Goal: Task Accomplishment & Management: Use online tool/utility

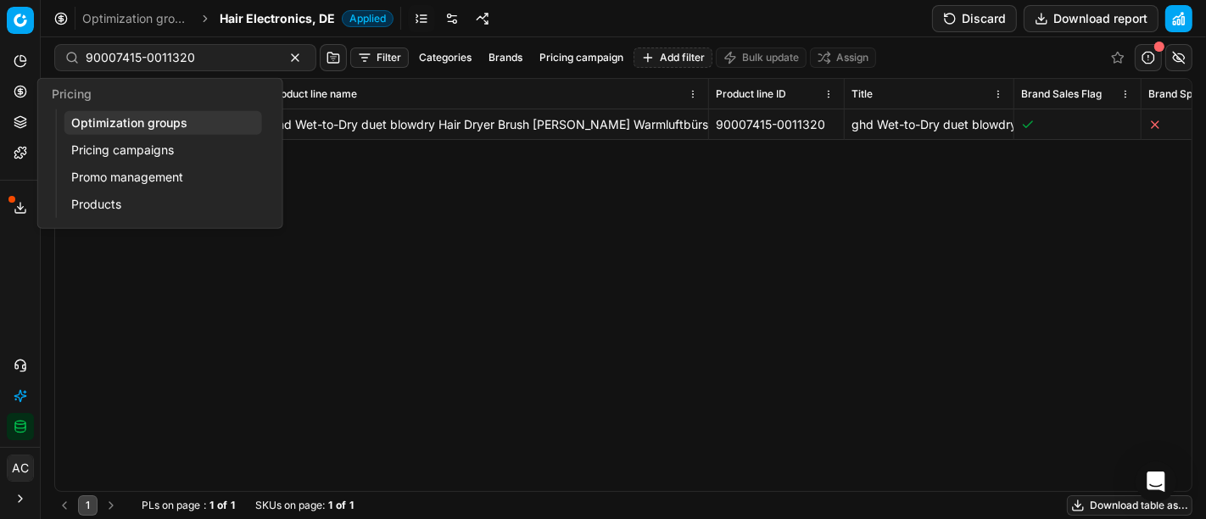
click at [95, 117] on link "Optimization groups" at bounding box center [163, 123] width 198 height 24
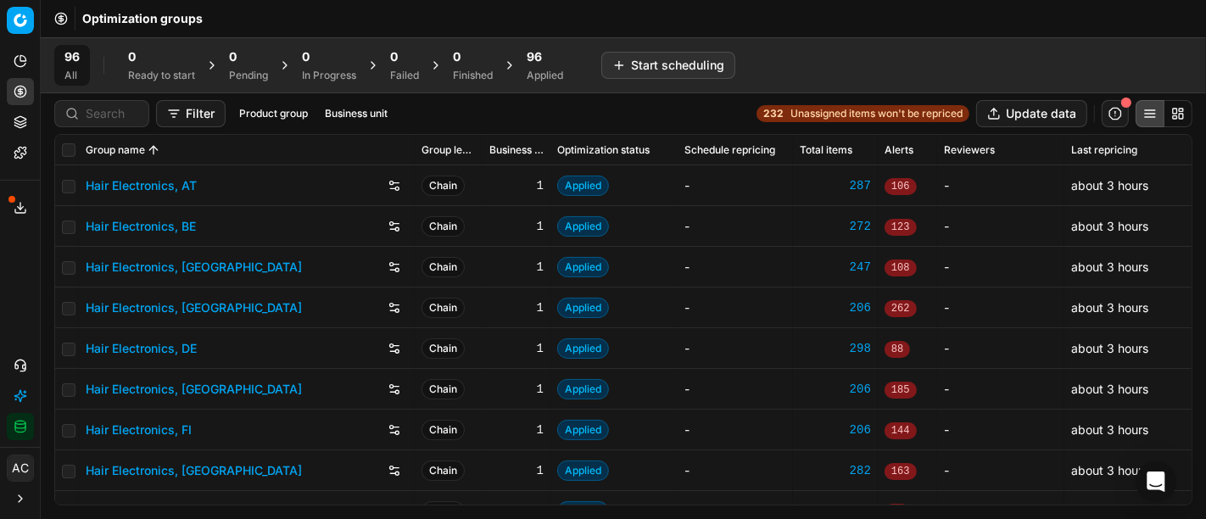
click at [21, 195] on button "Export service" at bounding box center [20, 207] width 27 height 27
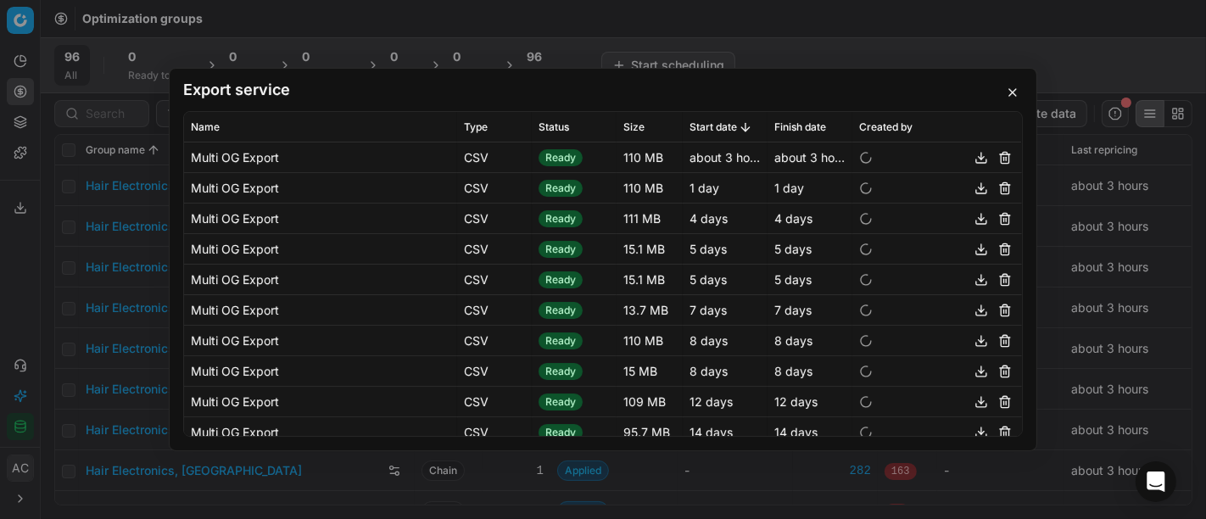
click at [971, 154] on button "button" at bounding box center [981, 158] width 20 height 20
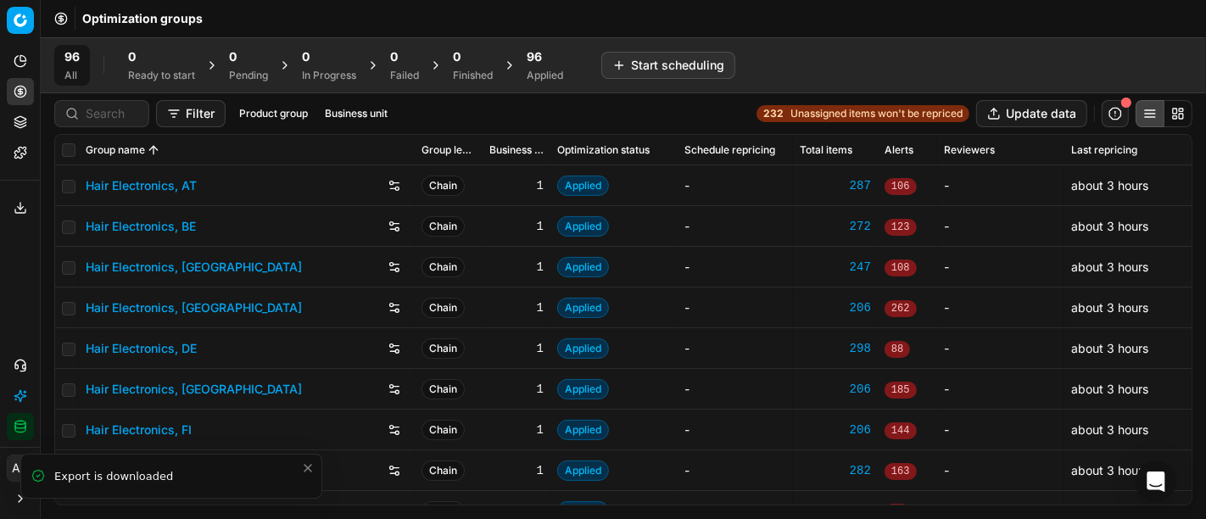
click at [542, 55] on span "96" at bounding box center [534, 56] width 15 height 17
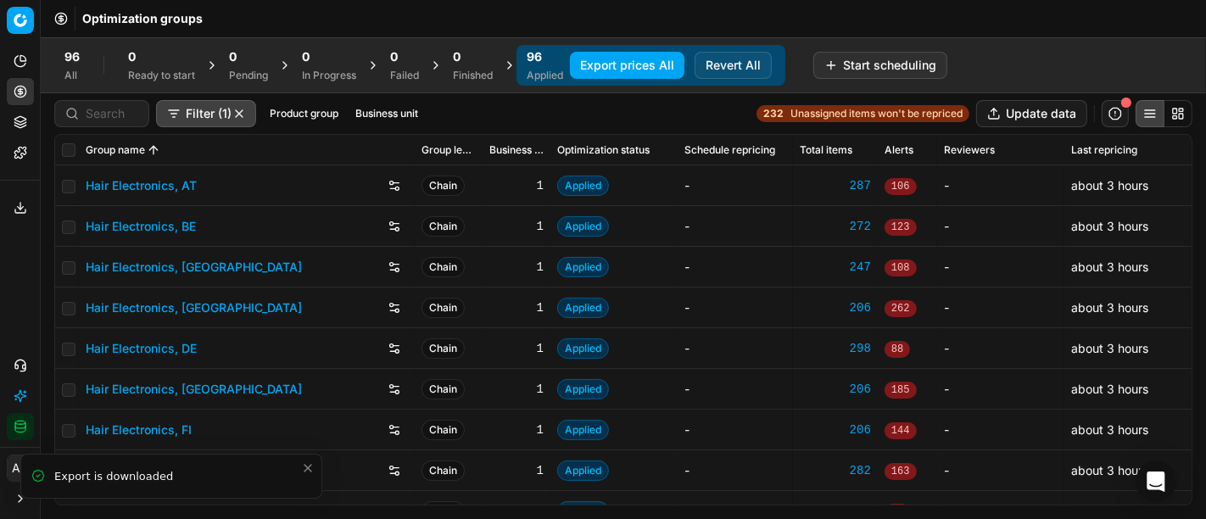
click at [305, 113] on button "Product group" at bounding box center [304, 113] width 82 height 20
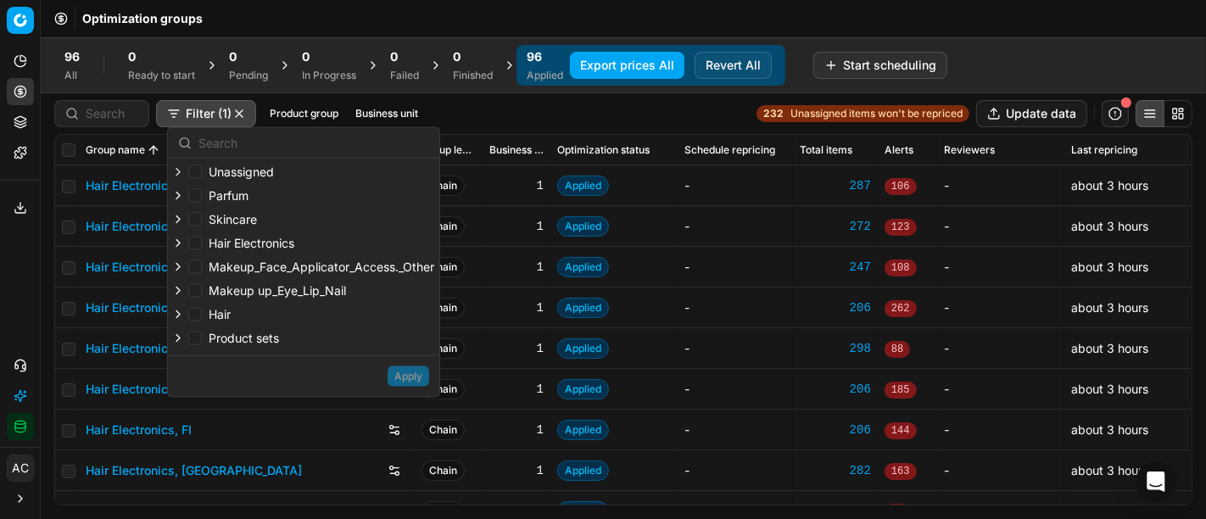
click at [372, 109] on button "Business unit" at bounding box center [387, 113] width 76 height 20
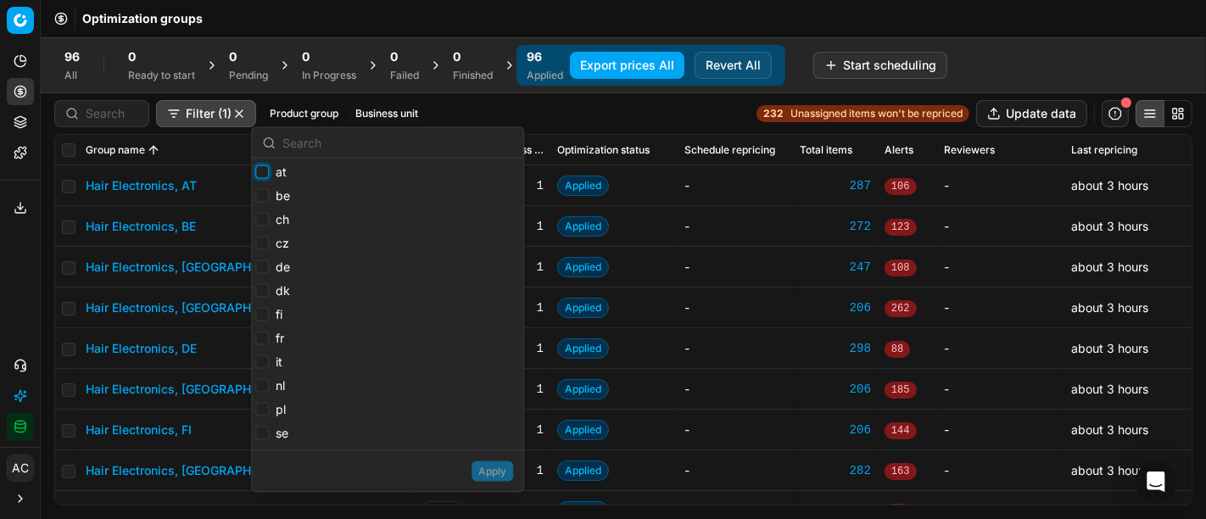
click at [262, 173] on input "at" at bounding box center [262, 172] width 14 height 14
checkbox input "true"
click at [259, 190] on input "be" at bounding box center [262, 196] width 14 height 14
checkbox input "true"
click at [259, 219] on input "ch" at bounding box center [262, 220] width 14 height 14
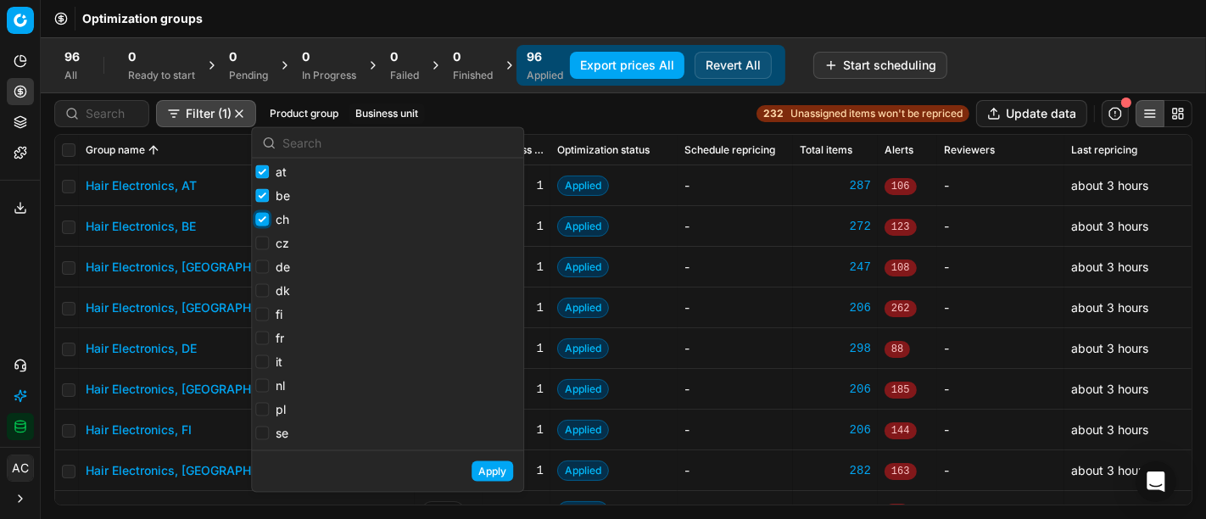
checkbox input "true"
click at [257, 270] on input "de" at bounding box center [262, 267] width 14 height 14
checkbox input "true"
click at [262, 337] on input "fr" at bounding box center [262, 339] width 14 height 14
checkbox input "true"
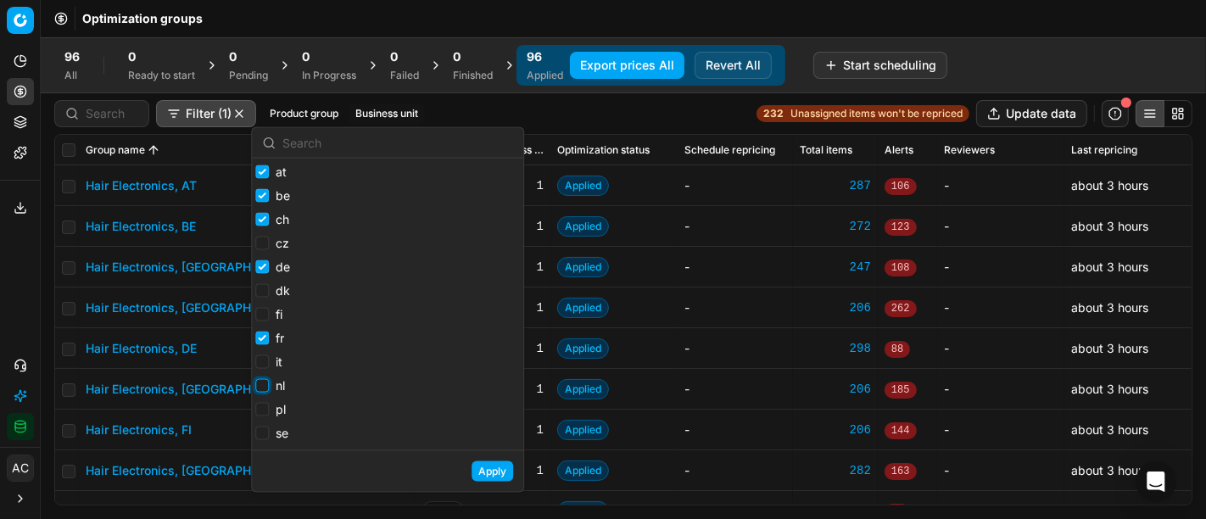
click at [260, 383] on input "nl" at bounding box center [262, 386] width 14 height 14
checkbox input "true"
click at [263, 409] on input "pl" at bounding box center [262, 410] width 14 height 14
checkbox input "true"
click at [491, 469] on button "Apply" at bounding box center [493, 471] width 42 height 20
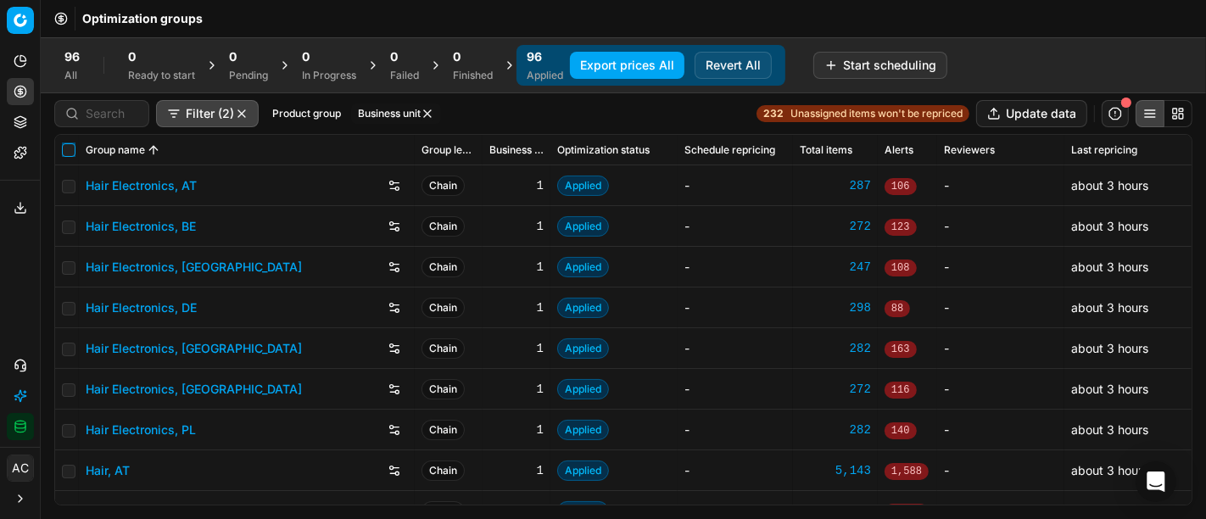
click at [70, 148] on input "checkbox" at bounding box center [69, 150] width 14 height 14
checkbox input "true"
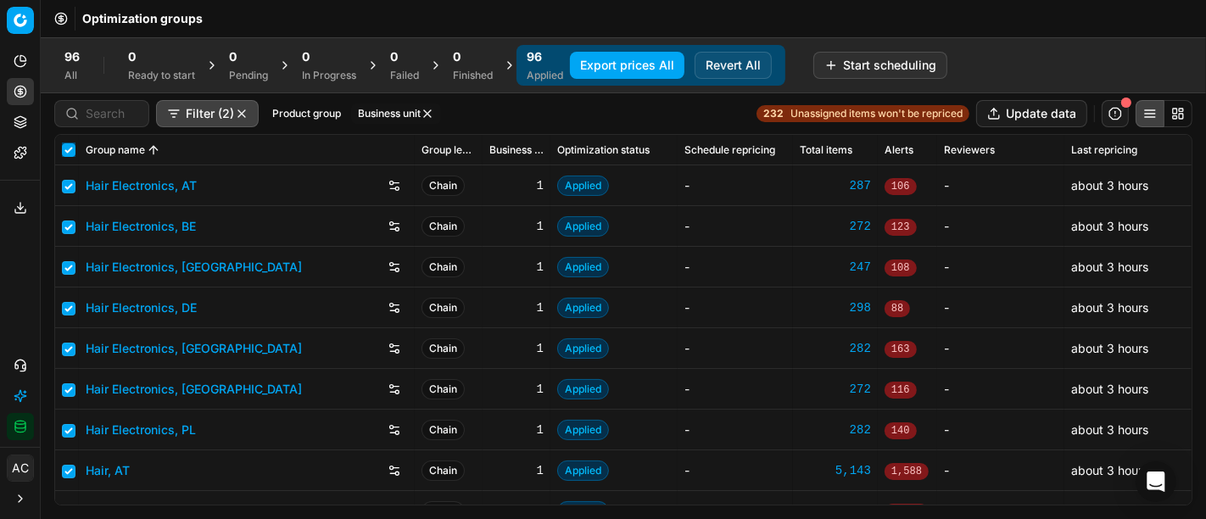
checkbox input "true"
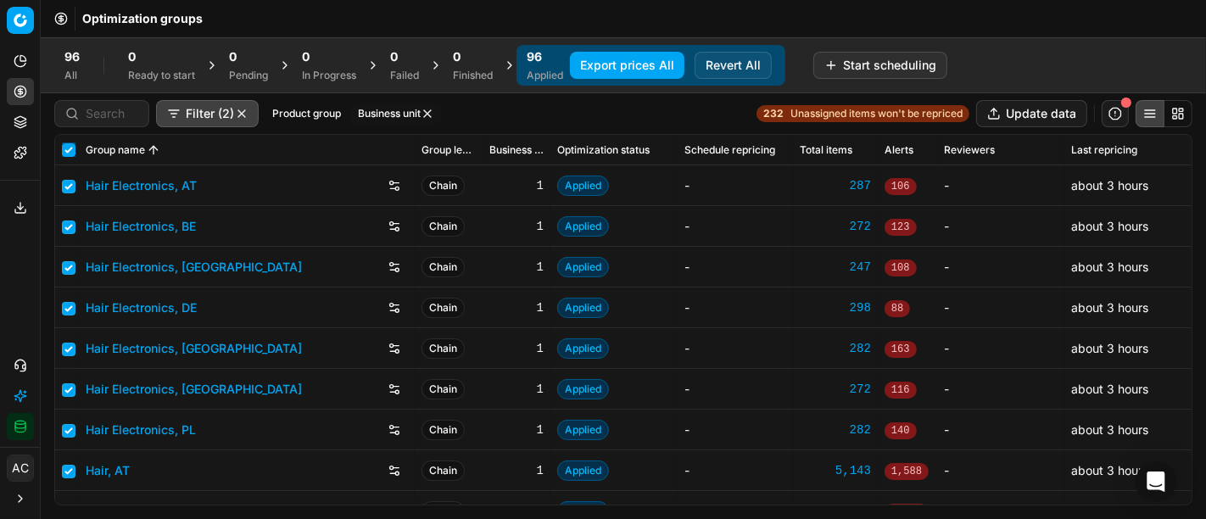
checkbox input "true"
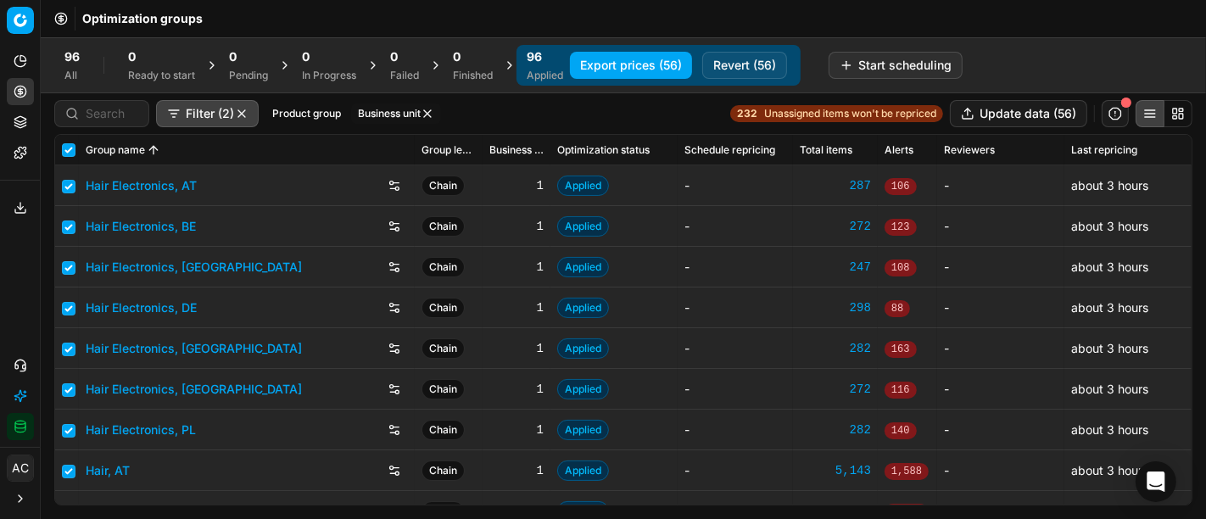
click at [620, 64] on button "Export prices (56)" at bounding box center [631, 65] width 122 height 27
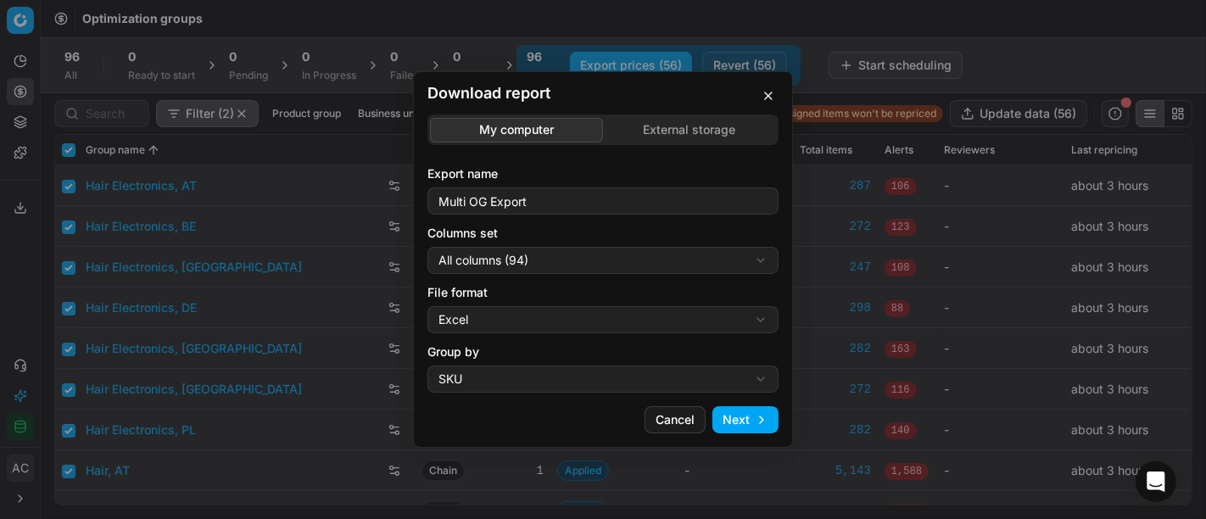
click at [573, 251] on div "Download report My computer External storage Export name Multi OG Export Column…" at bounding box center [603, 259] width 1206 height 519
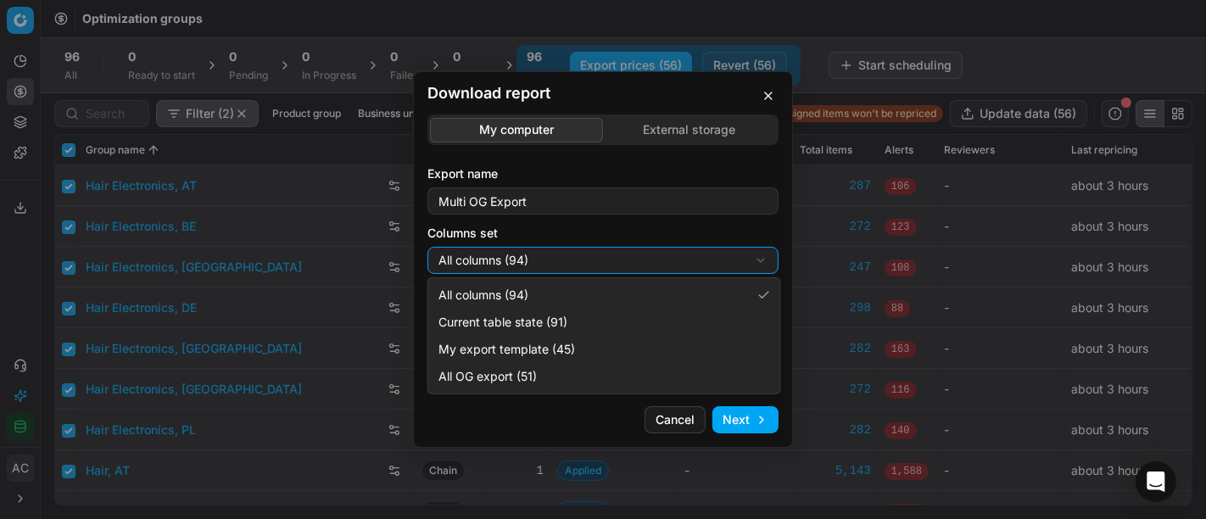
select select "custom"
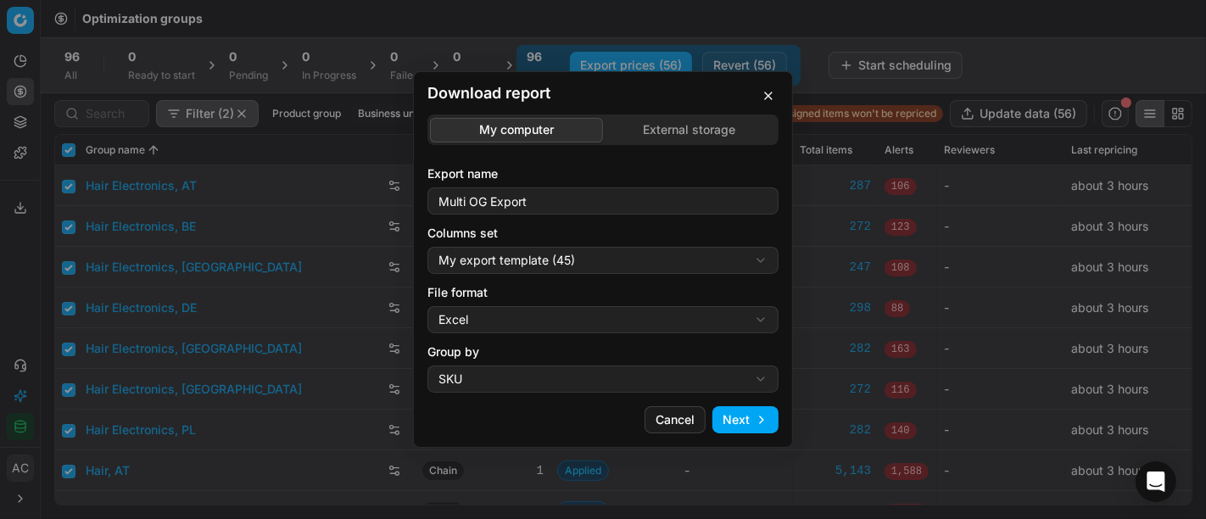
click at [670, 316] on div "Download report My computer External storage Export name Multi OG Export Column…" at bounding box center [603, 259] width 1206 height 519
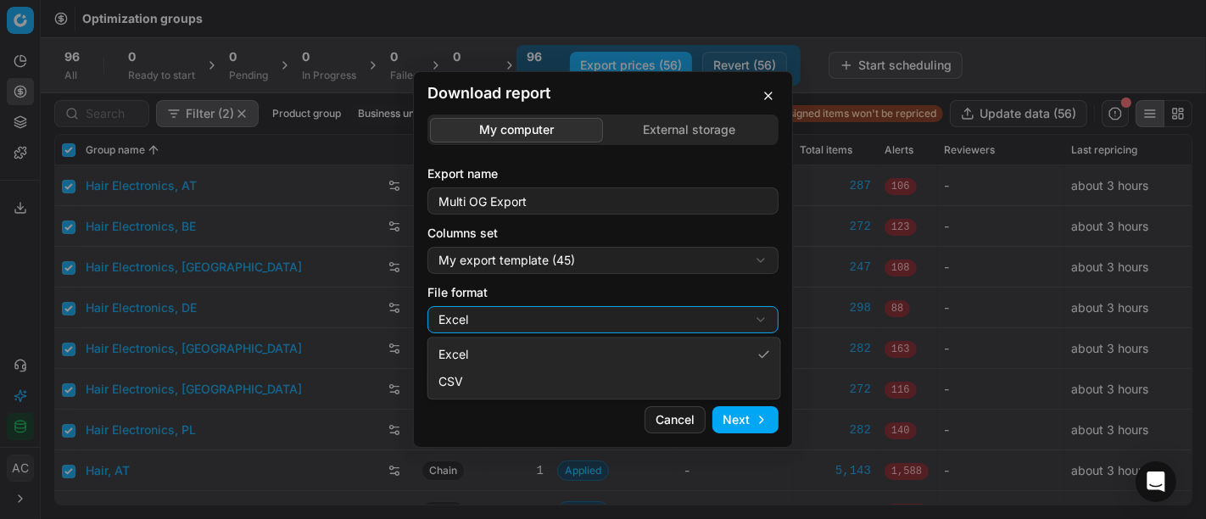
select select "csv"
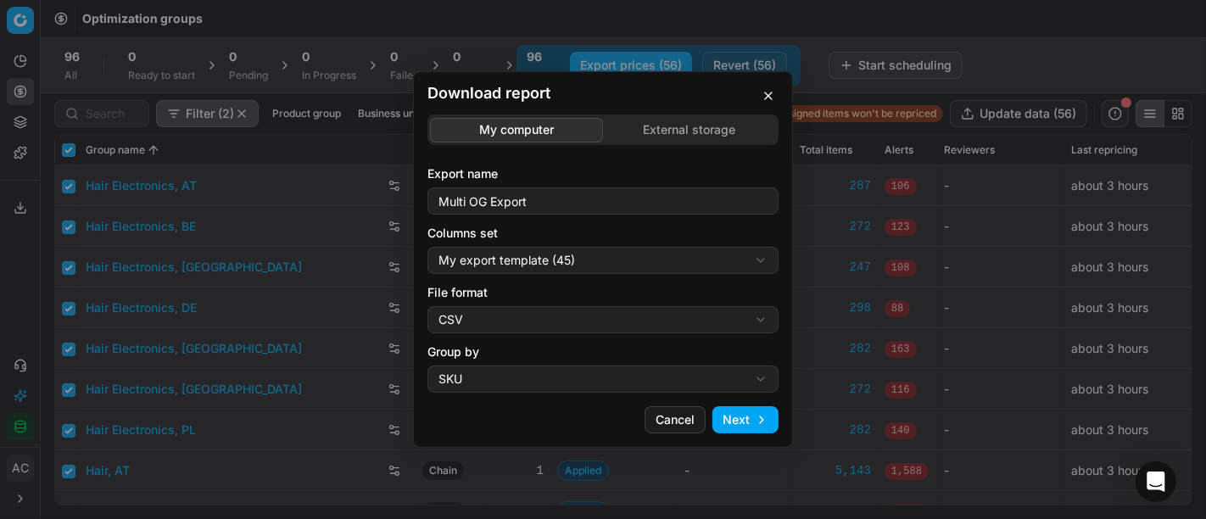
click at [731, 420] on button "Next" at bounding box center [745, 419] width 66 height 27
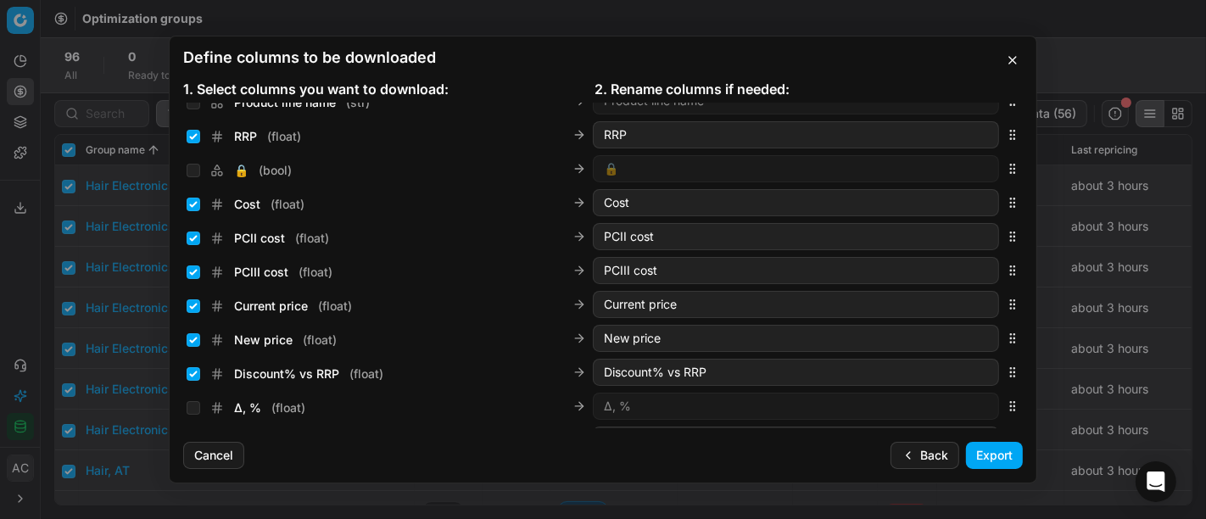
scroll to position [222, 0]
click at [188, 306] on input "Current price ( float )" at bounding box center [194, 306] width 14 height 14
checkbox input "false"
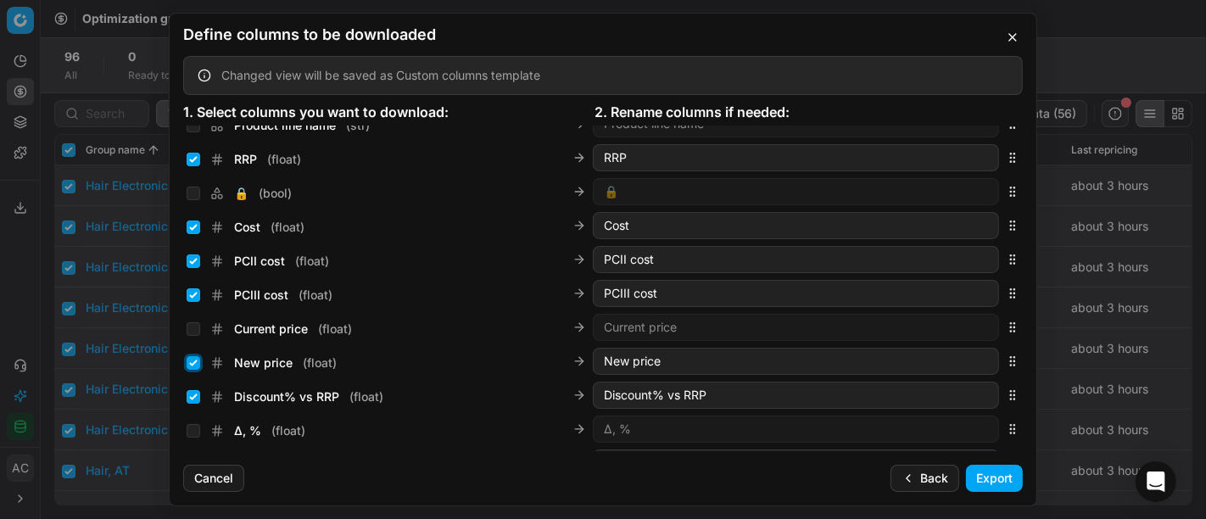
click at [192, 362] on input "New price ( float )" at bounding box center [194, 363] width 14 height 14
checkbox input "false"
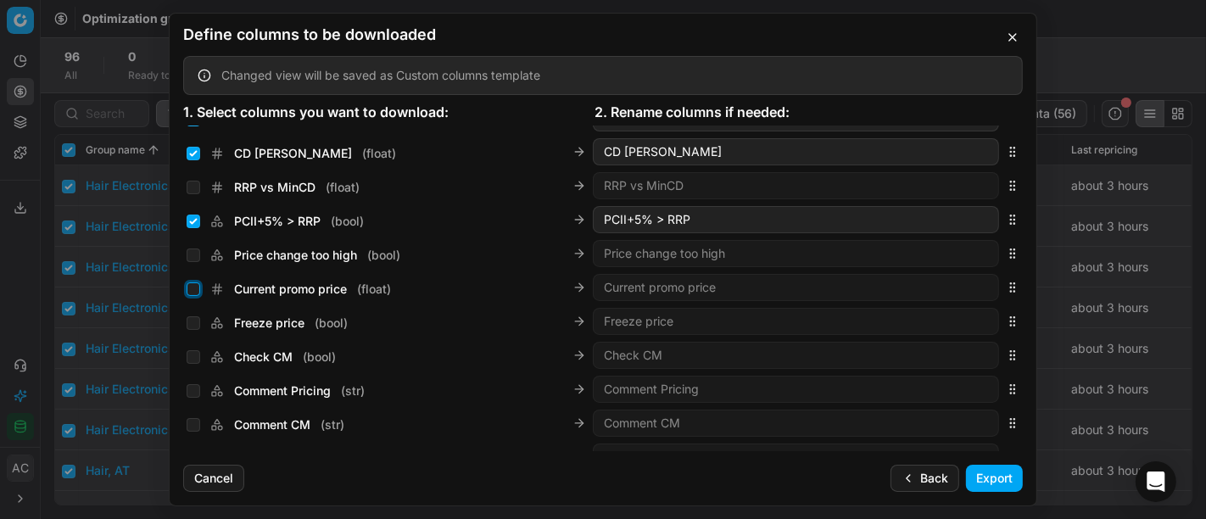
click at [194, 284] on input "Current promo price ( float )" at bounding box center [194, 289] width 14 height 14
checkbox input "true"
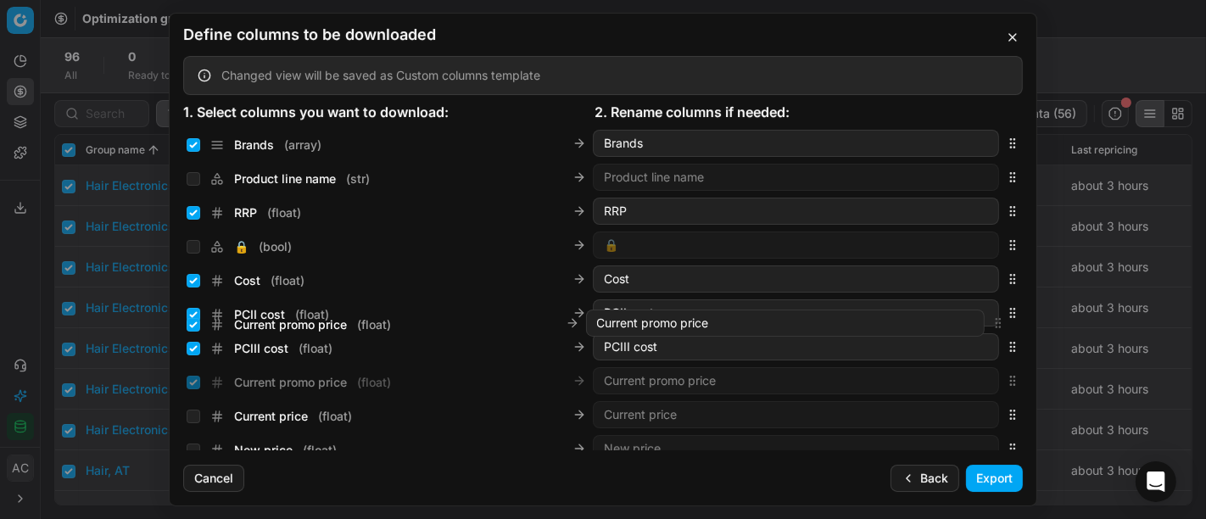
scroll to position [180, 0]
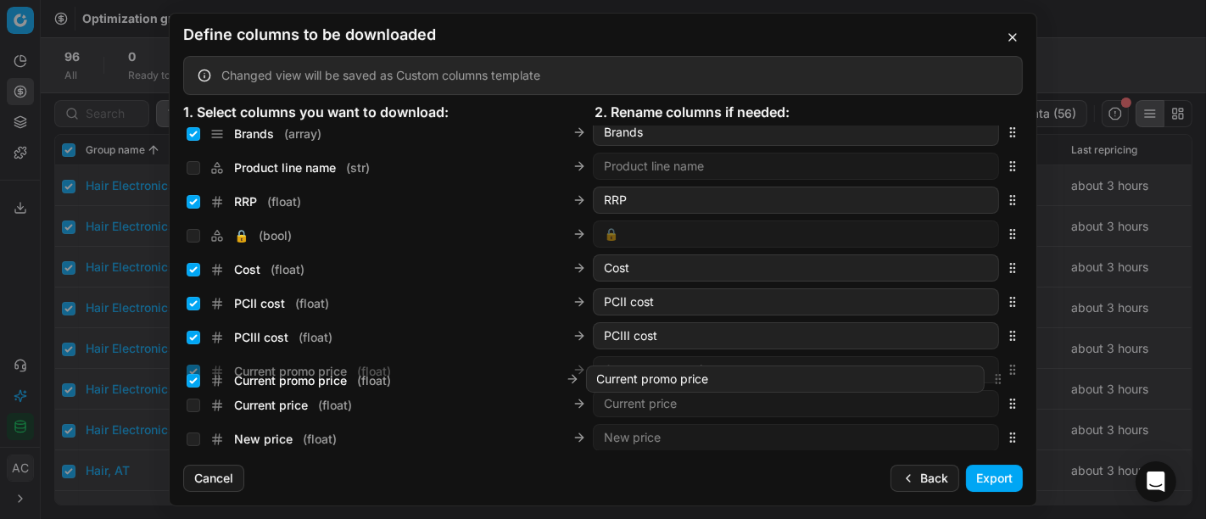
drag, startPoint x: 998, startPoint y: 284, endPoint x: 1012, endPoint y: 377, distance: 93.4
click at [1012, 377] on div "Sales Entity IDs ( array ) Sales Entity IDs Product line ID ( str ) Product lin…" at bounding box center [603, 289] width 867 height 326
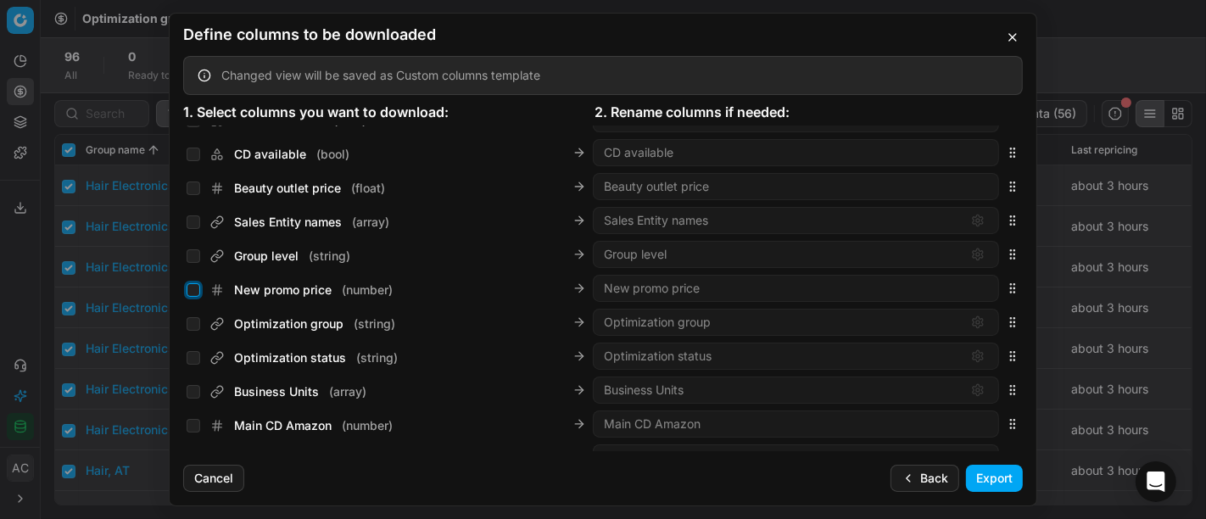
click at [196, 288] on input "New promo price ( number )" at bounding box center [194, 290] width 14 height 14
checkbox input "true"
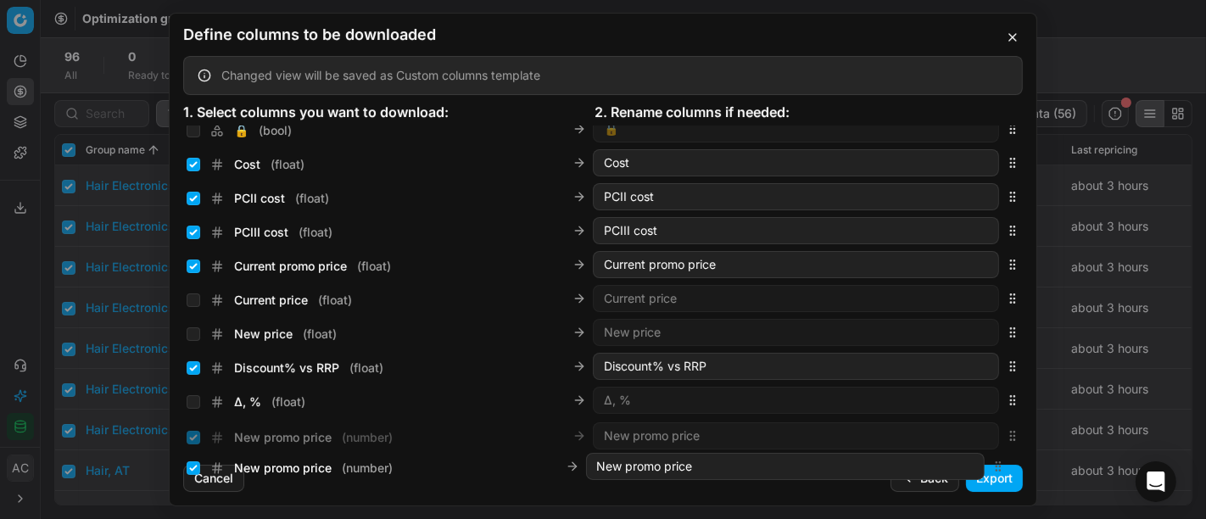
scroll to position [312, 0]
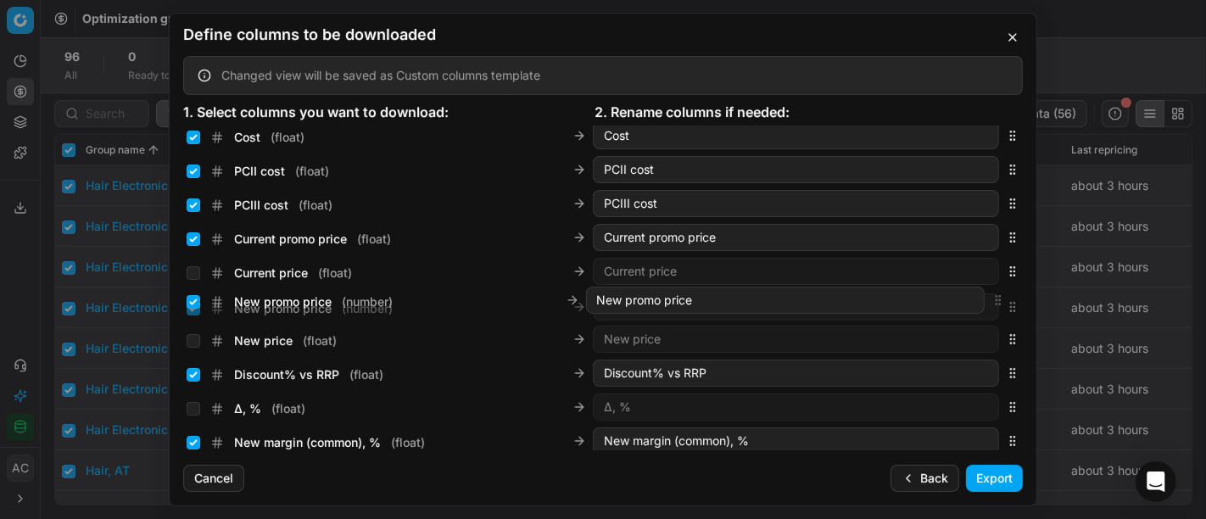
drag, startPoint x: 998, startPoint y: 288, endPoint x: 1002, endPoint y: 302, distance: 14.0
click at [1006, 302] on icon "button" at bounding box center [1013, 307] width 14 height 14
click at [999, 483] on button "Export" at bounding box center [994, 478] width 57 height 27
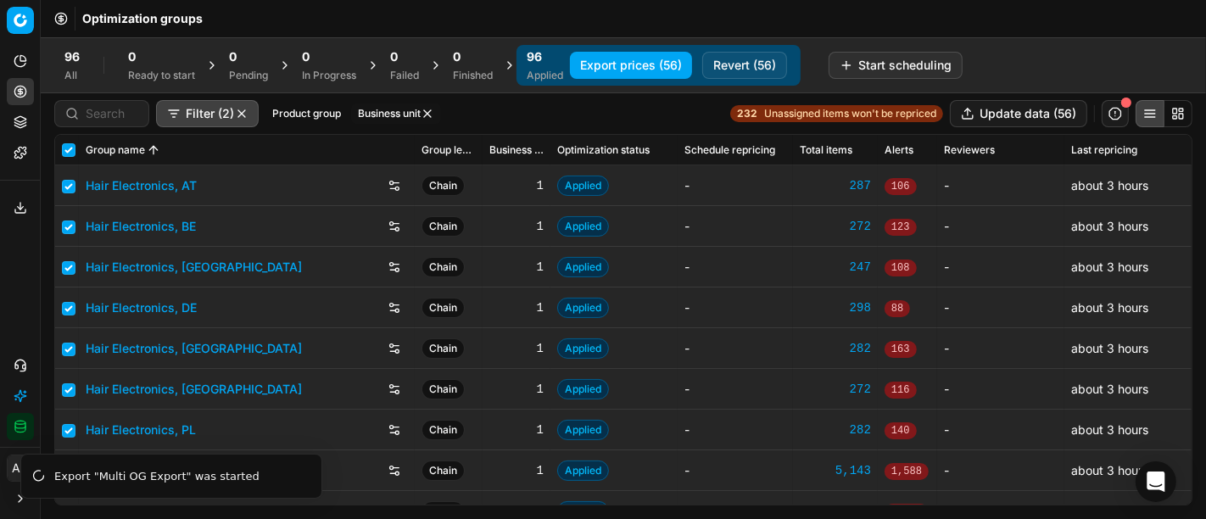
click at [16, 208] on icon at bounding box center [21, 208] width 14 height 14
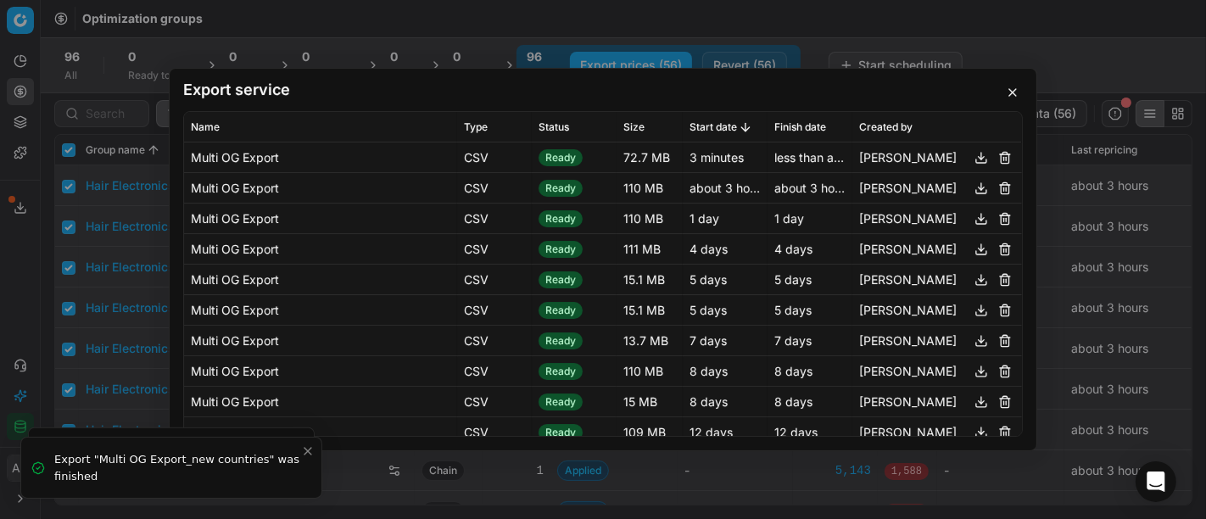
click at [971, 159] on button "button" at bounding box center [981, 158] width 20 height 20
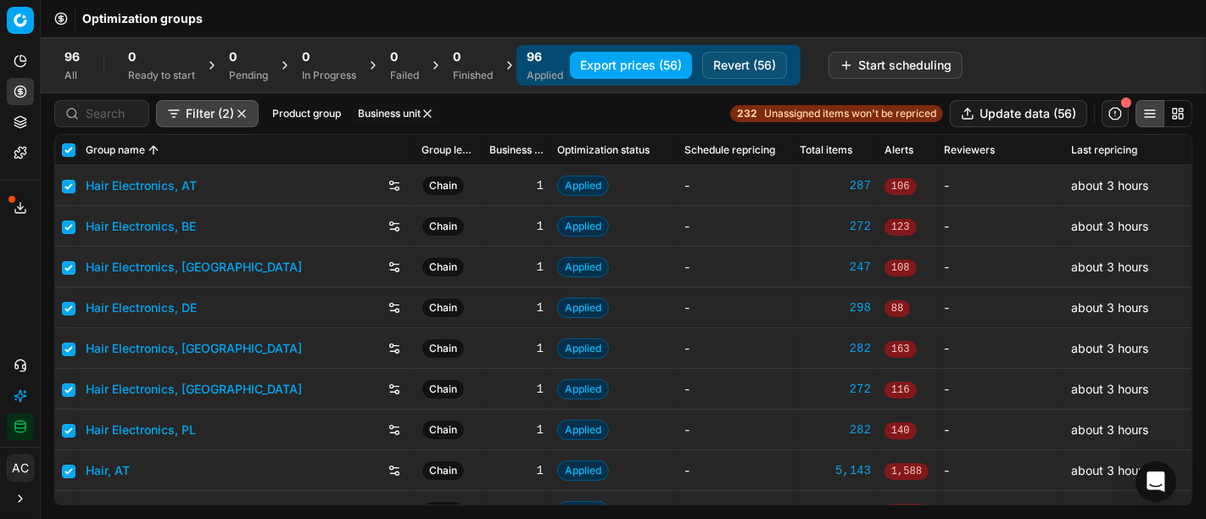
click at [119, 233] on div "Export service Name Type Status Size Start date Finish date Created by Multi OG…" at bounding box center [603, 259] width 1206 height 519
click at [98, 120] on input at bounding box center [112, 113] width 53 height 17
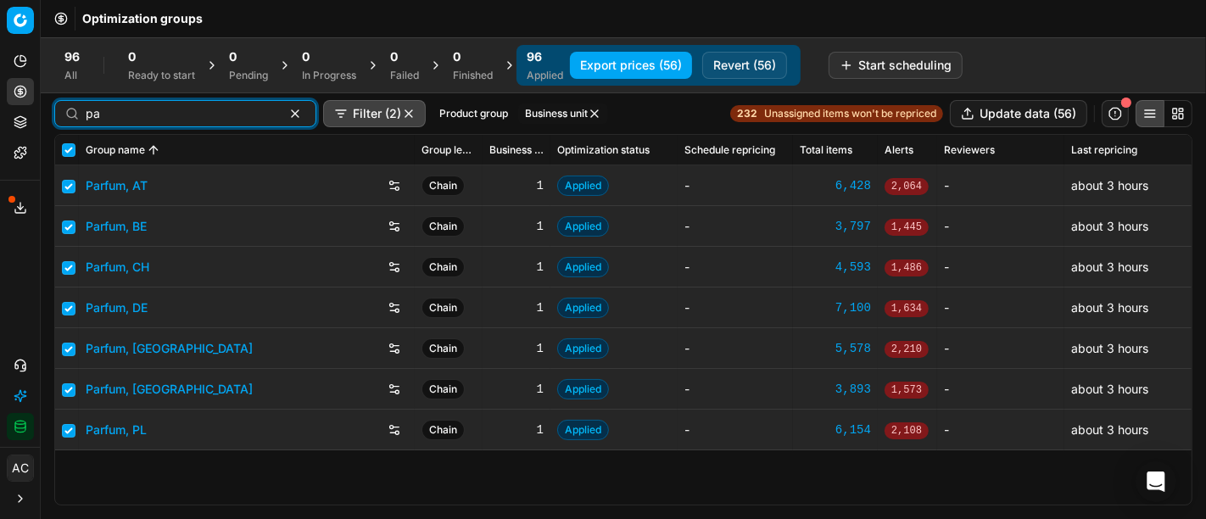
type input "pa"
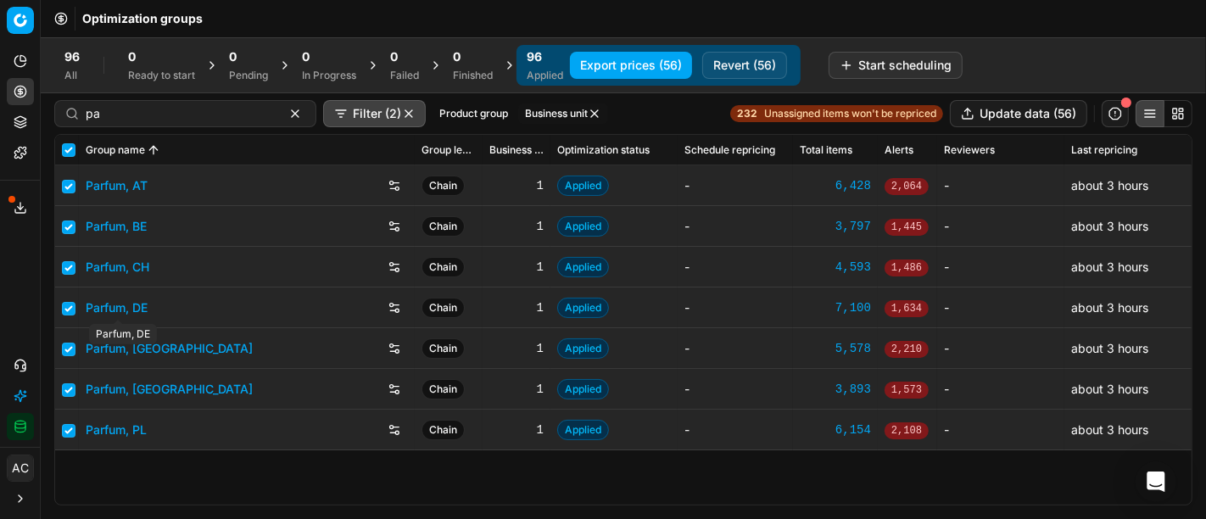
click at [134, 304] on link "Parfum, DE" at bounding box center [117, 307] width 62 height 17
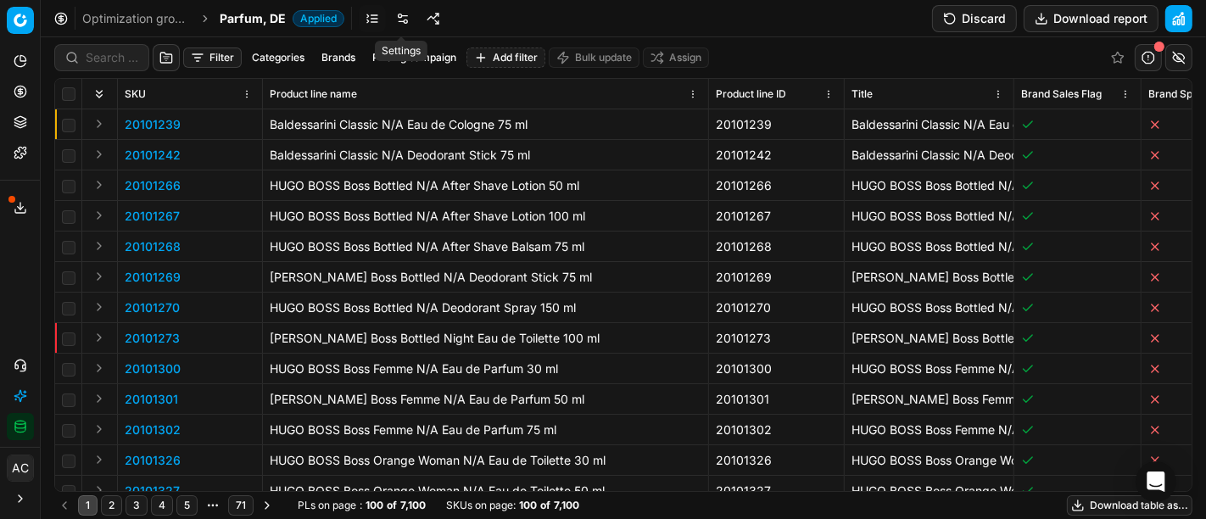
click at [403, 15] on link at bounding box center [402, 18] width 27 height 27
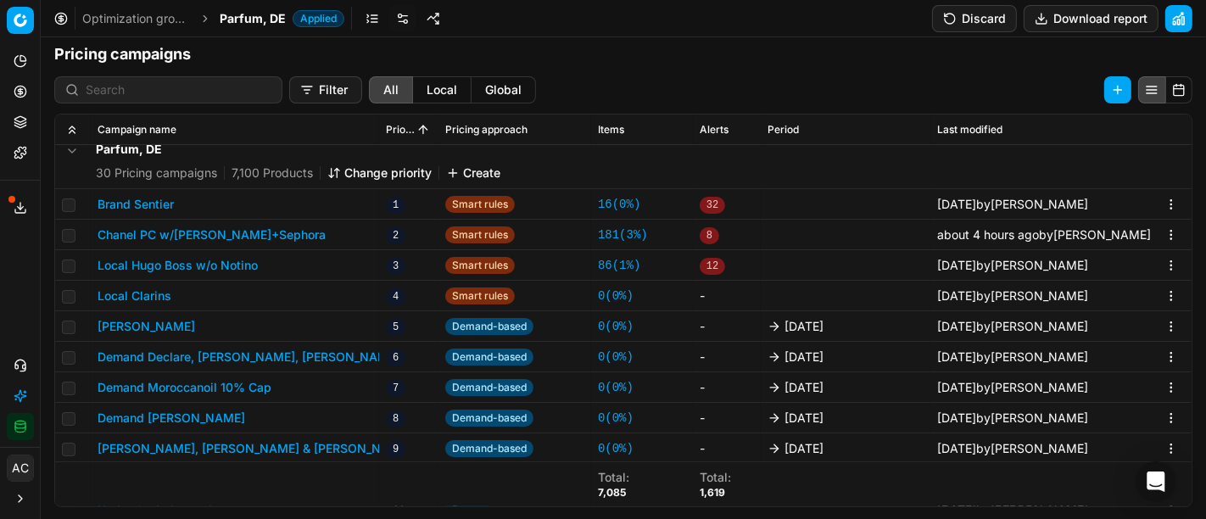
scroll to position [377, 0]
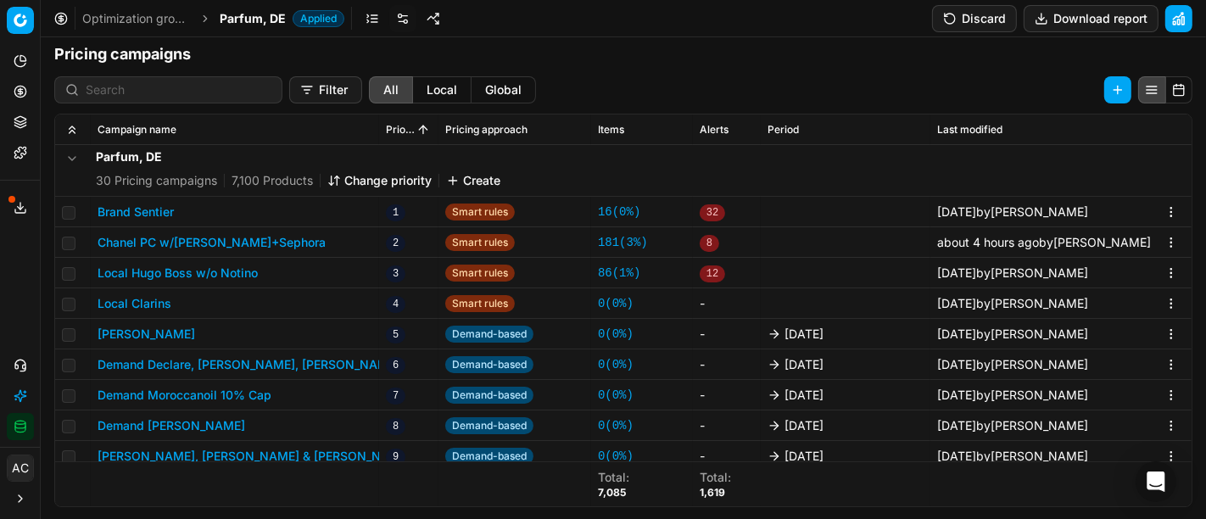
click at [227, 270] on button "Local Hugo Boss w/o Notino" at bounding box center [178, 273] width 160 height 17
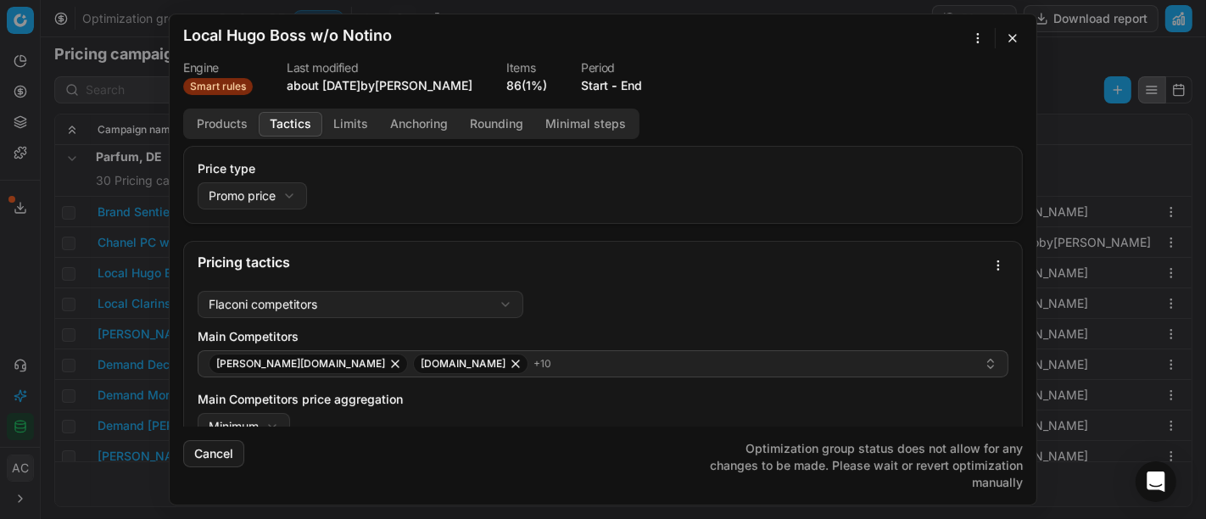
click at [285, 121] on button "Tactics" at bounding box center [291, 124] width 64 height 25
click at [1003, 41] on button "button" at bounding box center [1013, 38] width 20 height 20
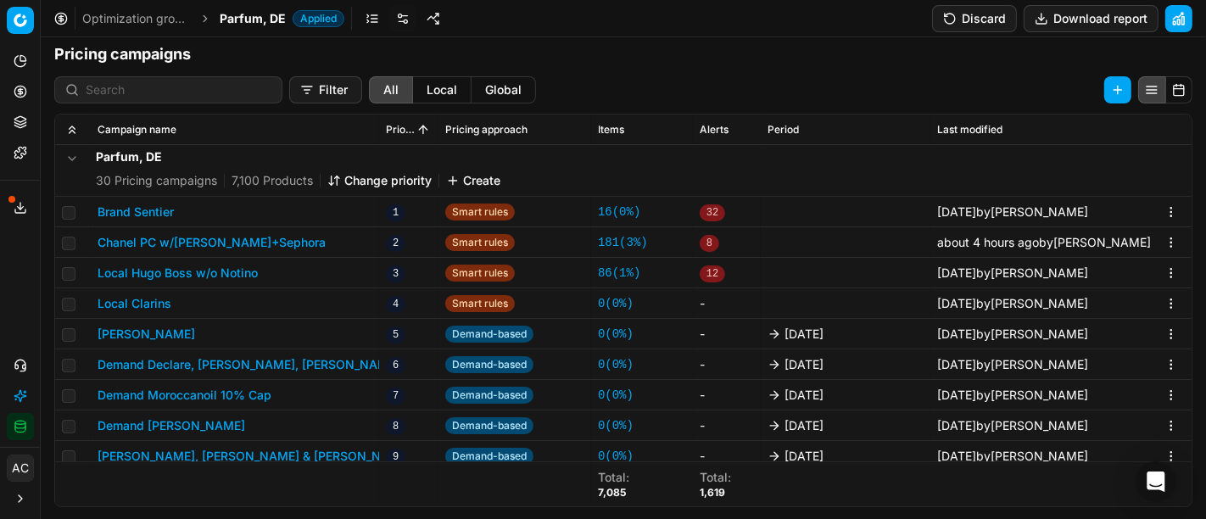
click at [712, 73] on div "Filter All Local Global Campaign name Priority Pricing approach Items Alerts Pe…" at bounding box center [623, 293] width 1165 height 455
